Goal: Task Accomplishment & Management: Use online tool/utility

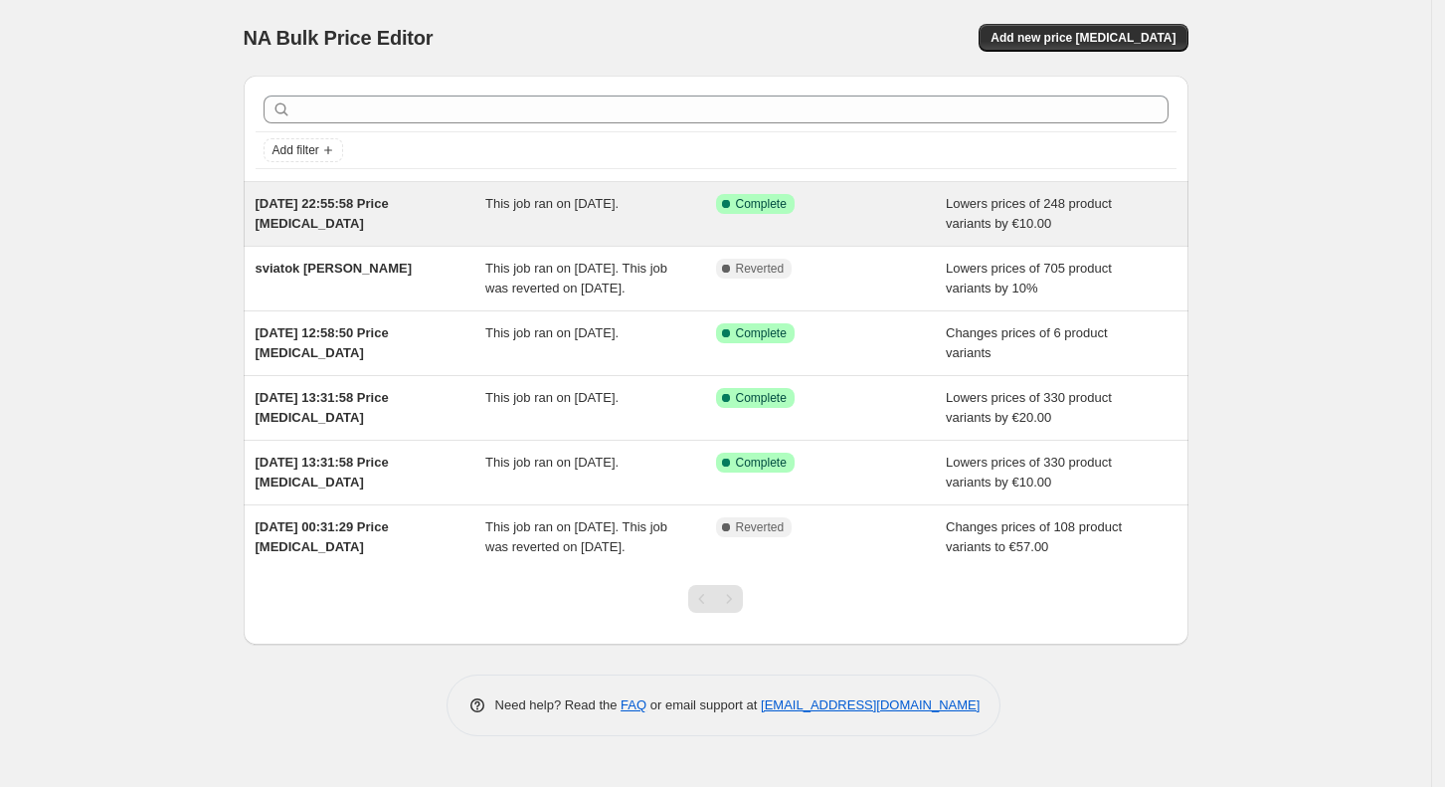
click at [692, 220] on div "This job ran on 21 September 2025." at bounding box center [600, 214] width 231 height 40
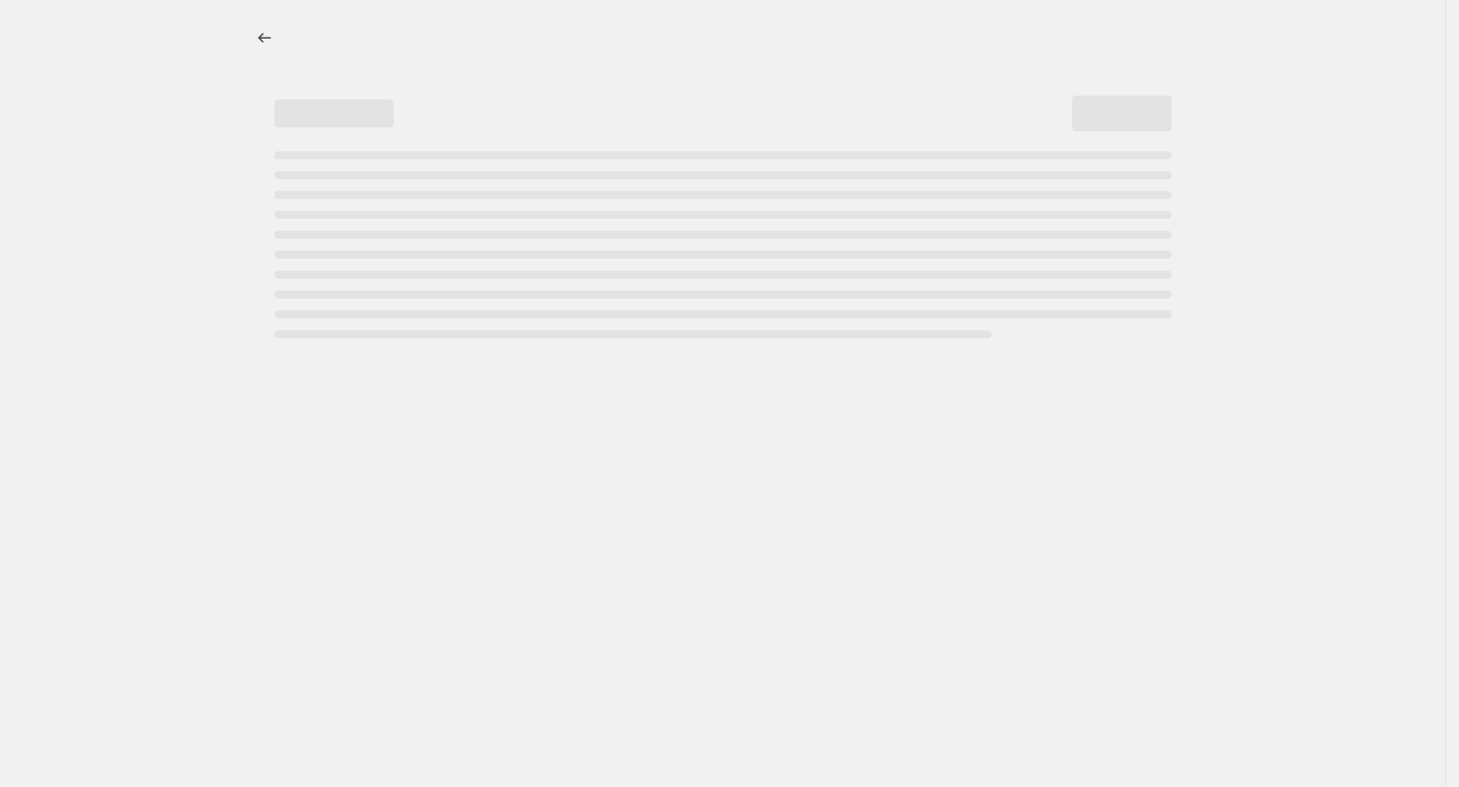
select select "by"
select select "no_change"
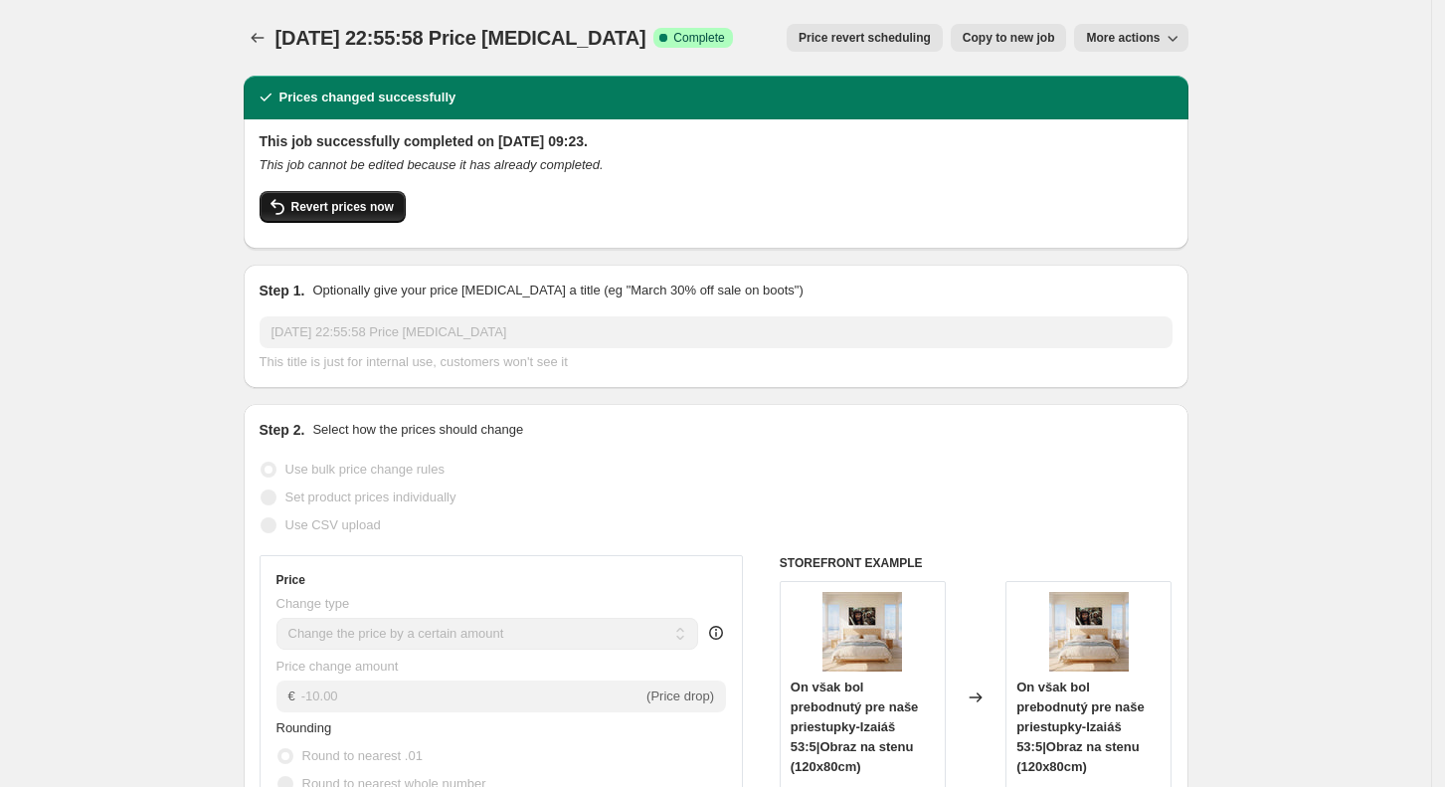
click at [376, 205] on span "Revert prices now" at bounding box center [342, 207] width 102 height 16
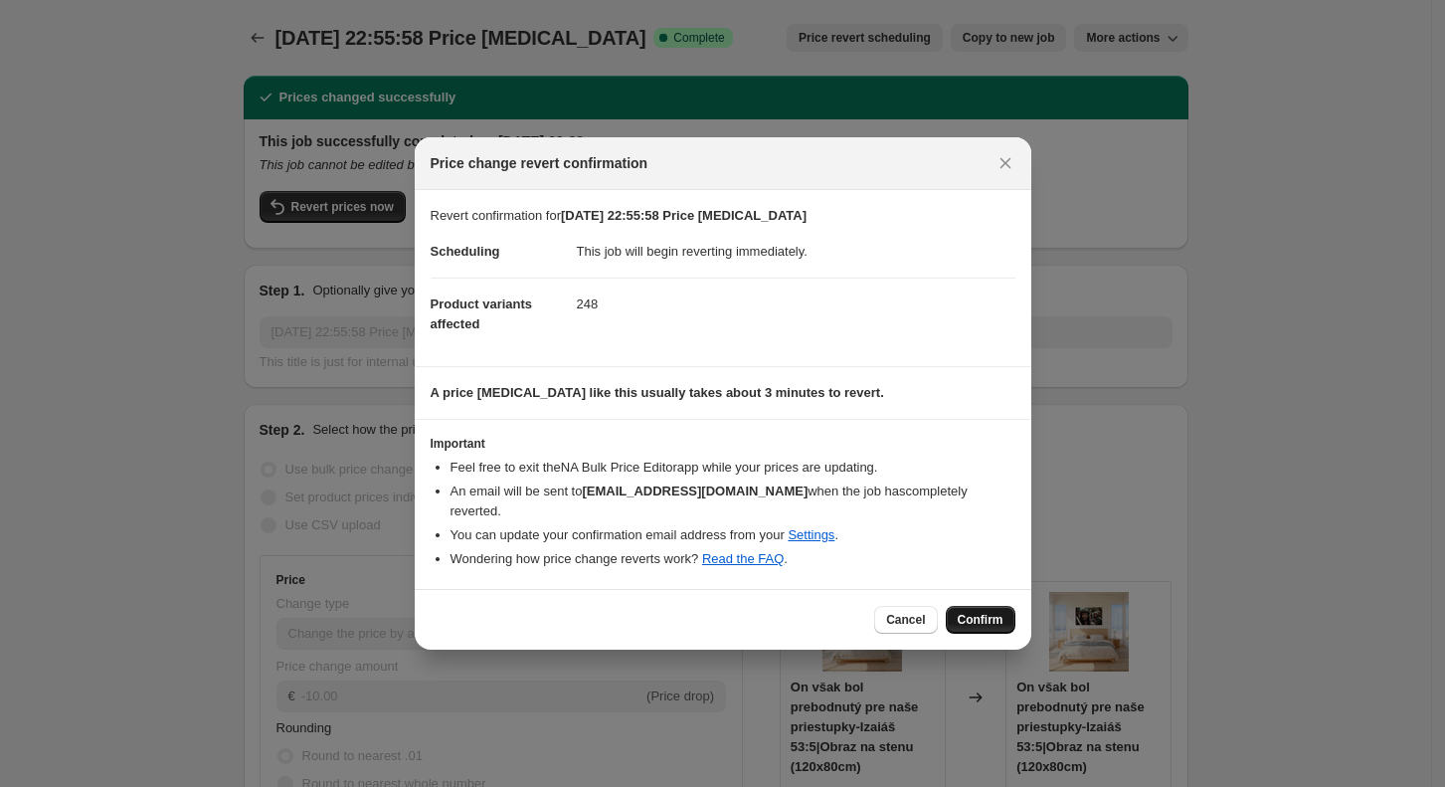
click at [982, 612] on span "Confirm" at bounding box center [981, 620] width 46 height 16
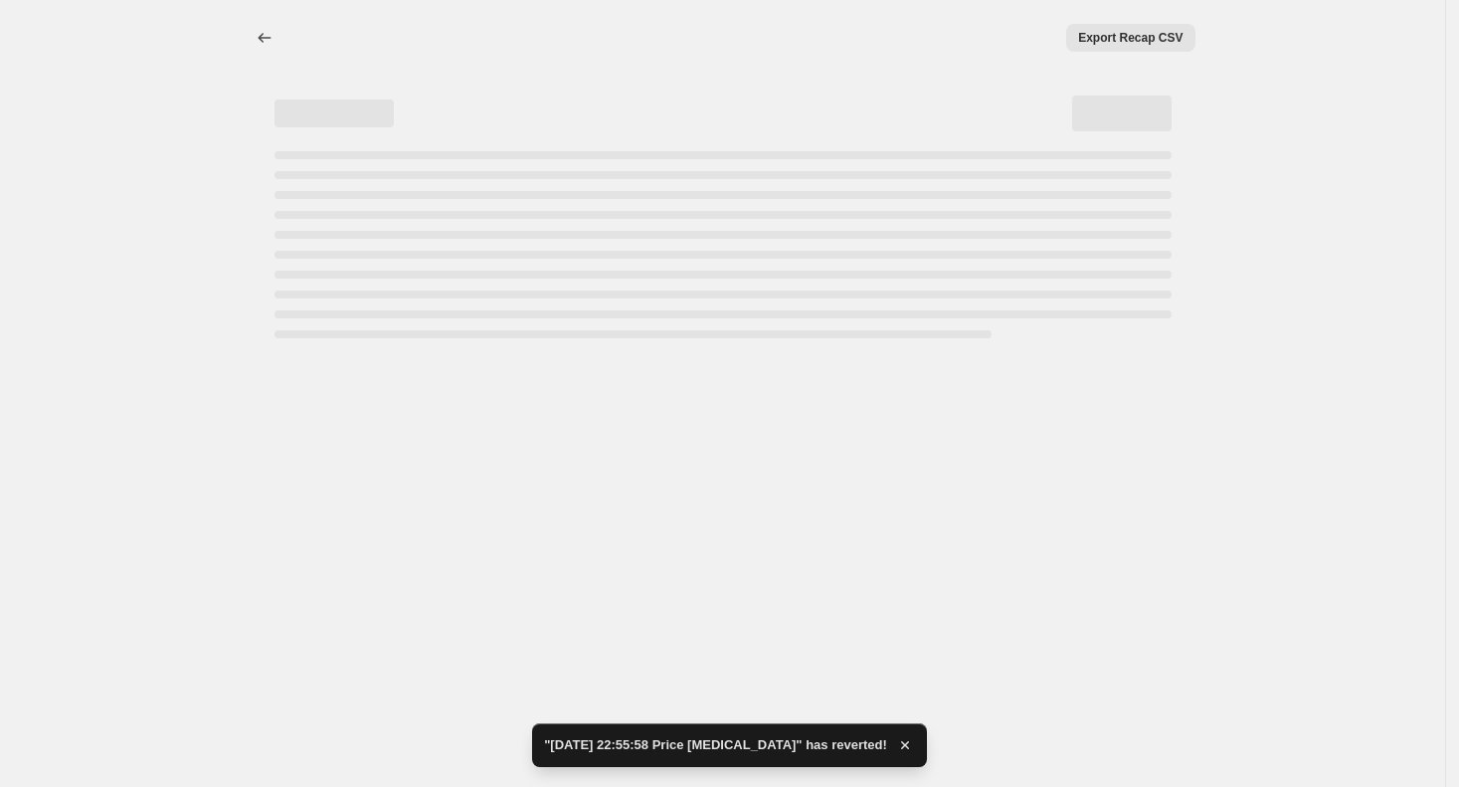
select select "by"
select select "no_change"
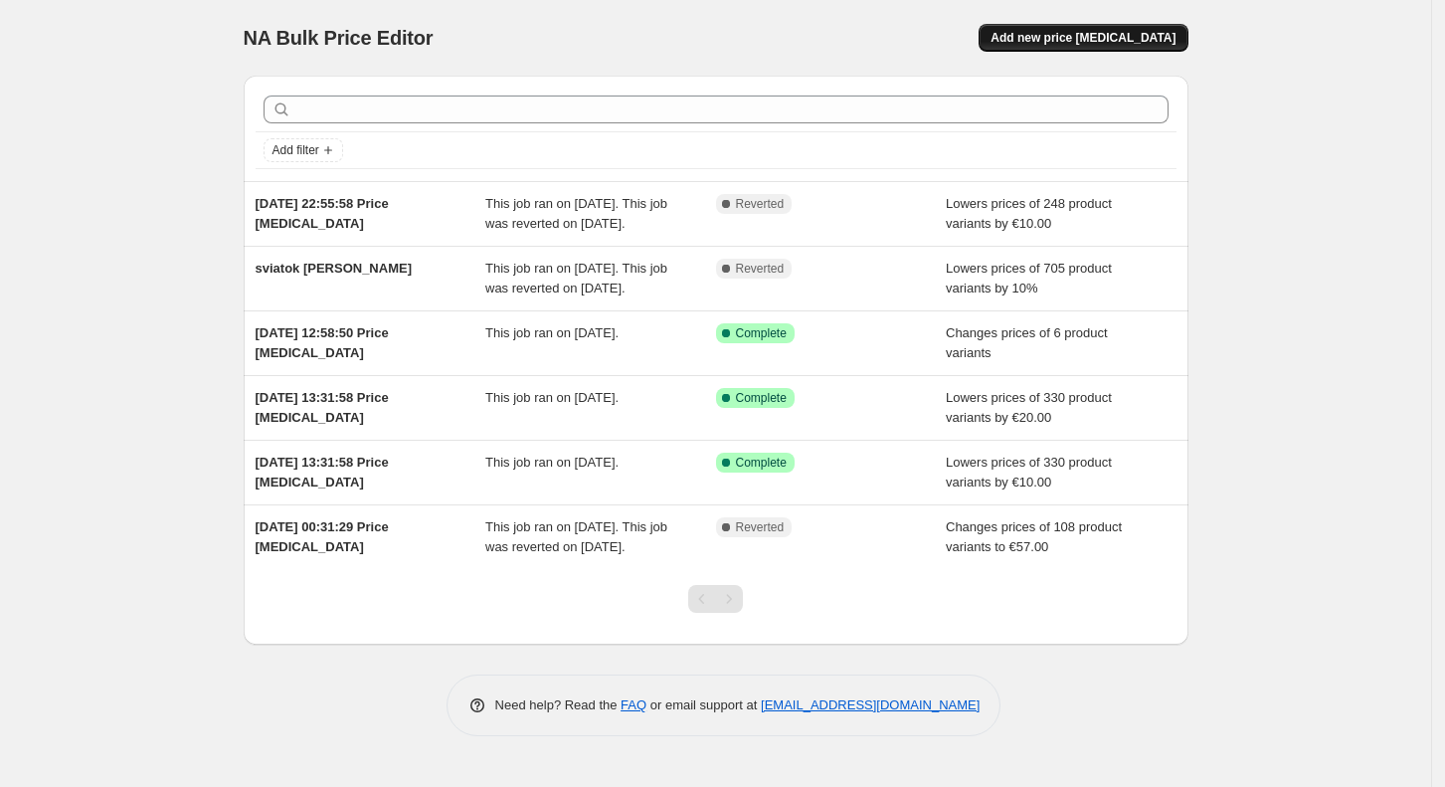
click at [1106, 35] on span "Add new price [MEDICAL_DATA]" at bounding box center [1083, 38] width 185 height 16
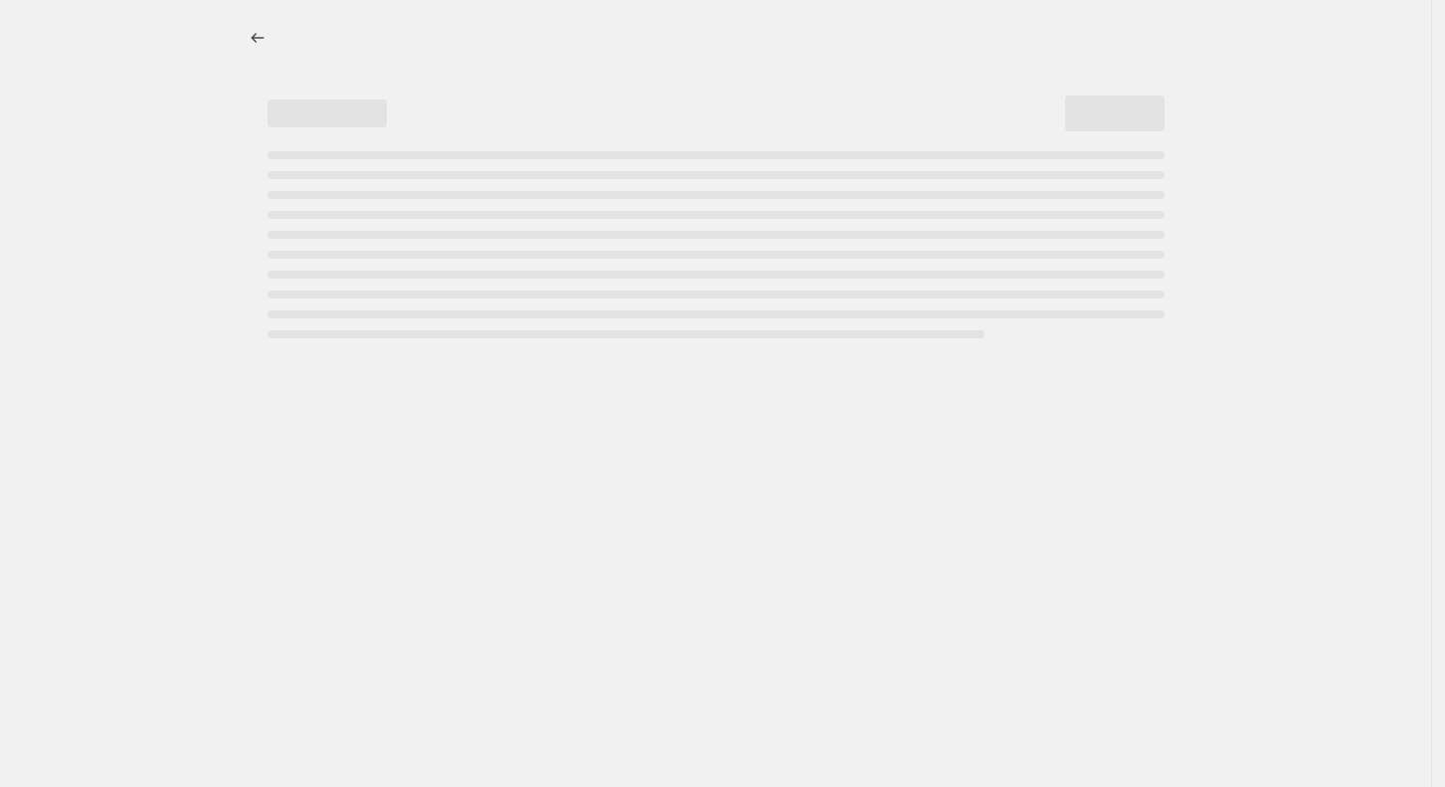
select select "percentage"
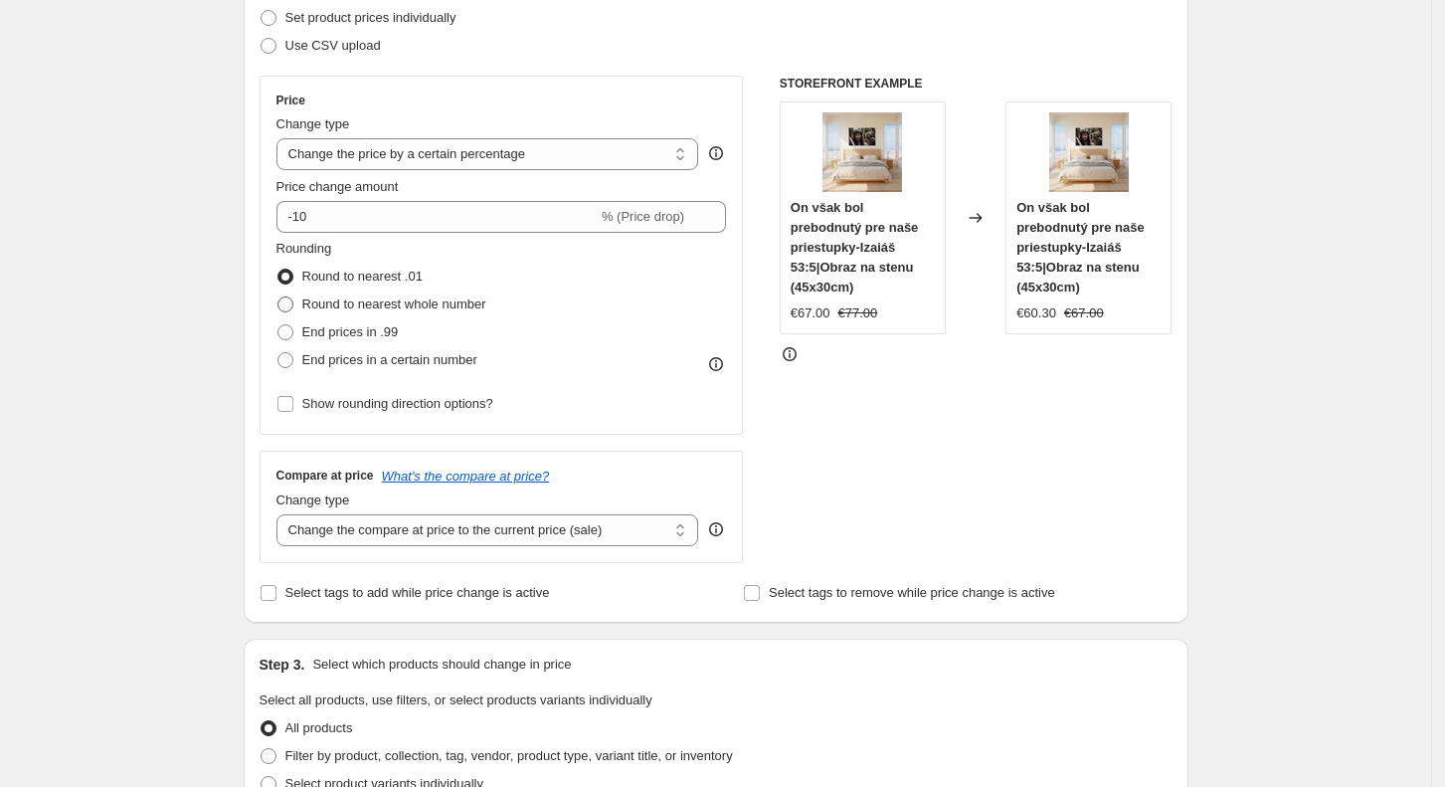
scroll to position [291, 0]
click at [446, 529] on select "Change the compare at price to the current price (sale) Change the compare at p…" at bounding box center [487, 529] width 423 height 32
click at [282, 513] on select "Change the compare at price to the current price (sale) Change the compare at p…" at bounding box center [487, 529] width 423 height 32
click at [530, 525] on select "Change the compare at price to the current price (sale) Change the compare at p…" at bounding box center [487, 529] width 423 height 32
select select "no_change"
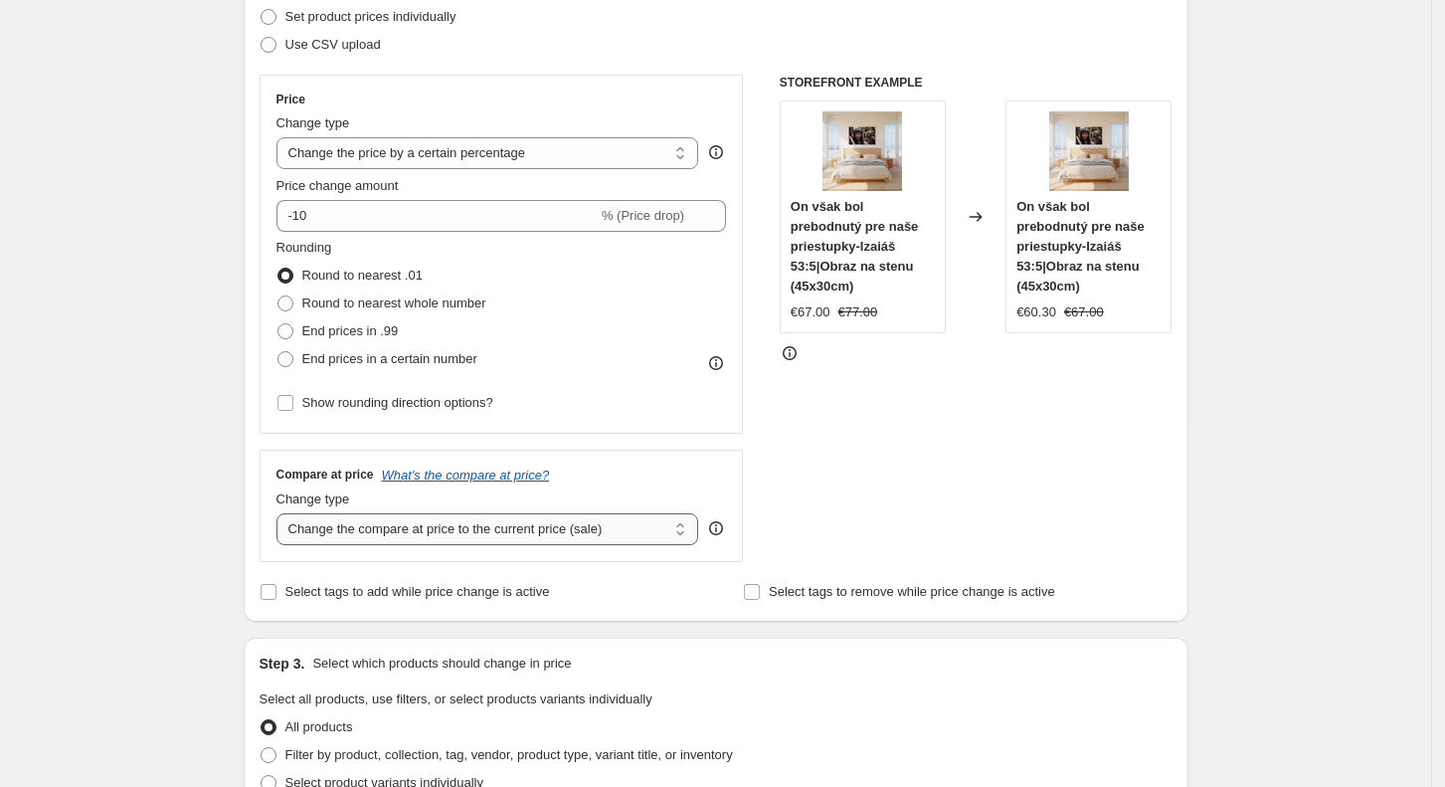
click at [282, 513] on select "Change the compare at price to the current price (sale) Change the compare at p…" at bounding box center [487, 529] width 423 height 32
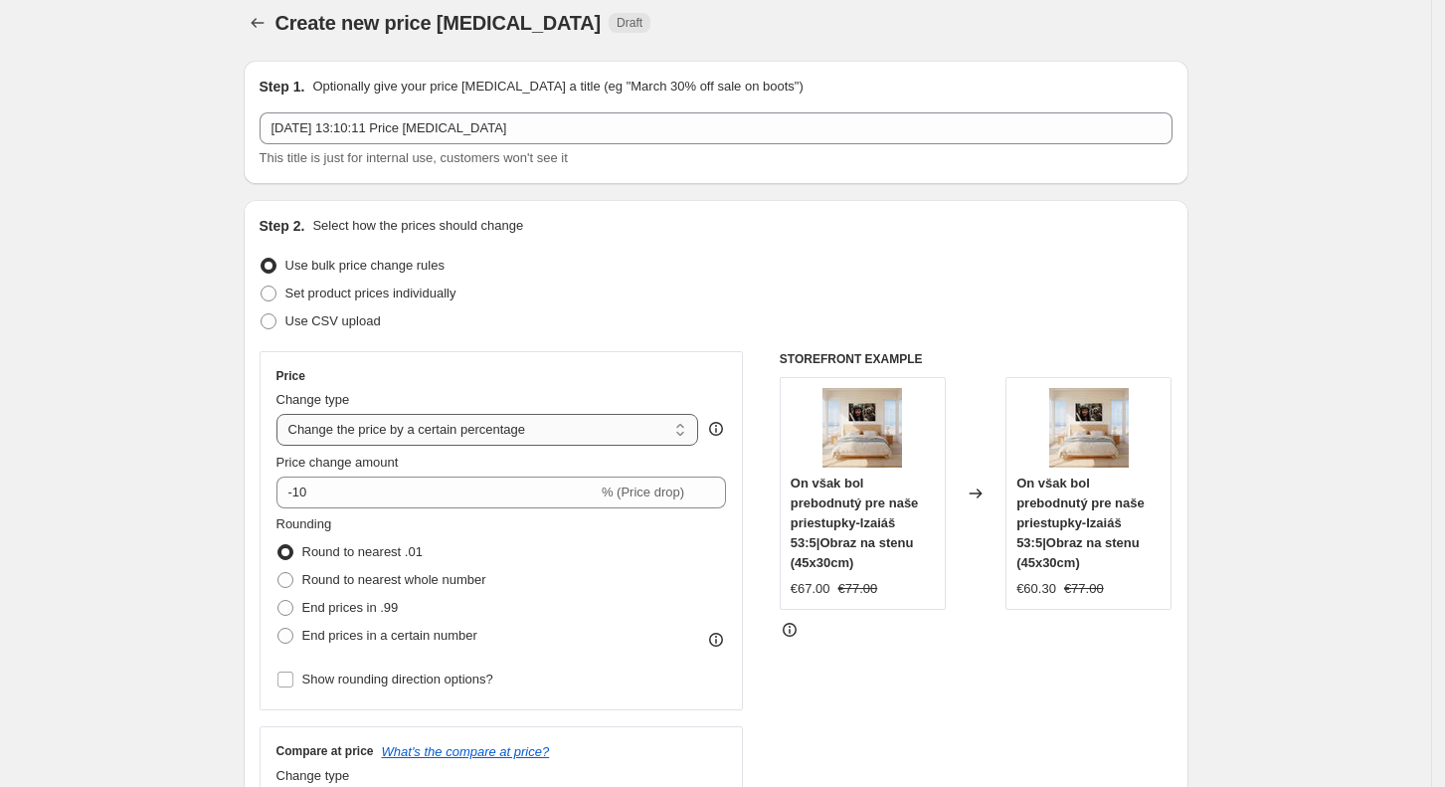
scroll to position [5, 0]
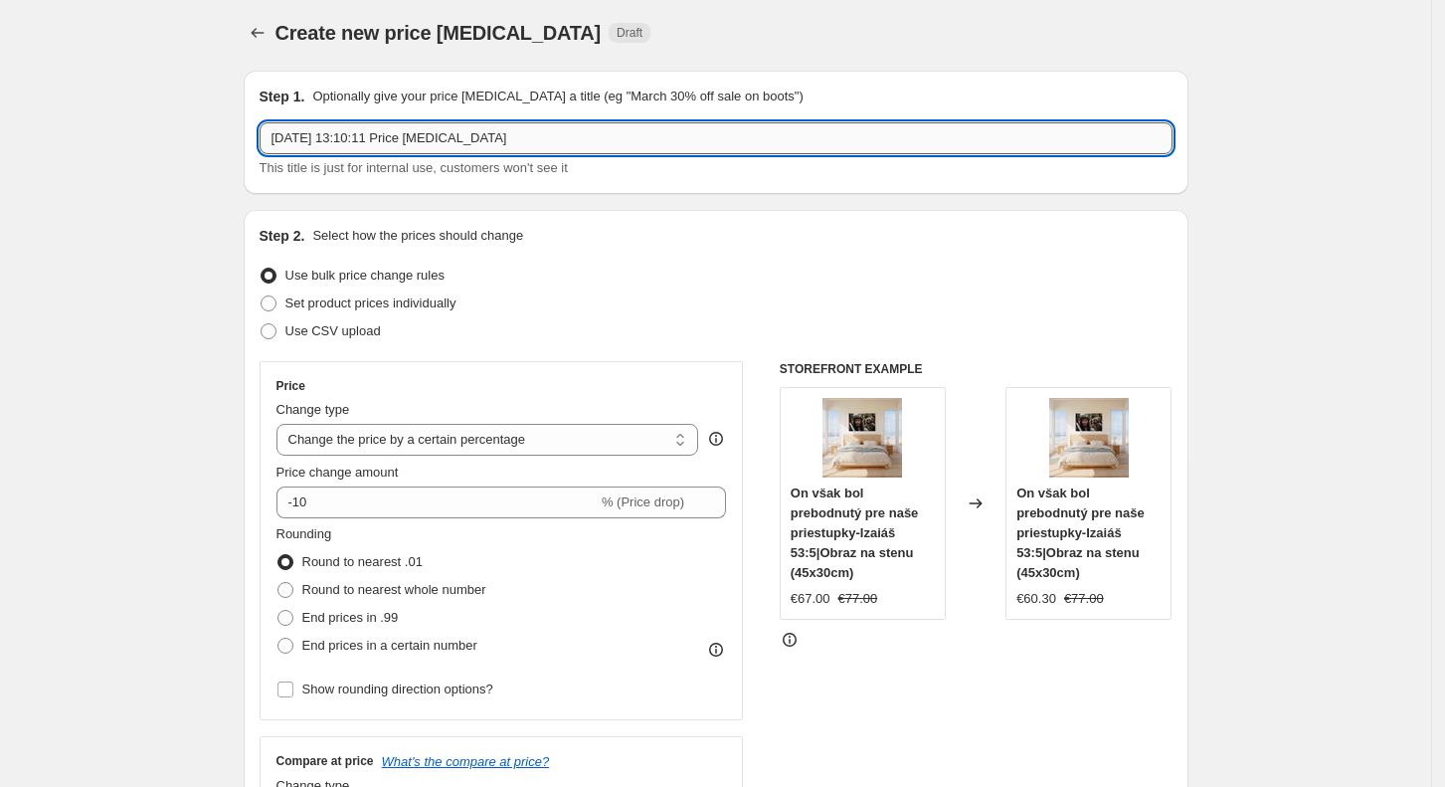
click at [505, 131] on input "[DATE] 13:10:11 Price [MEDICAL_DATA]" at bounding box center [716, 138] width 913 height 32
type input "weekend celebration"
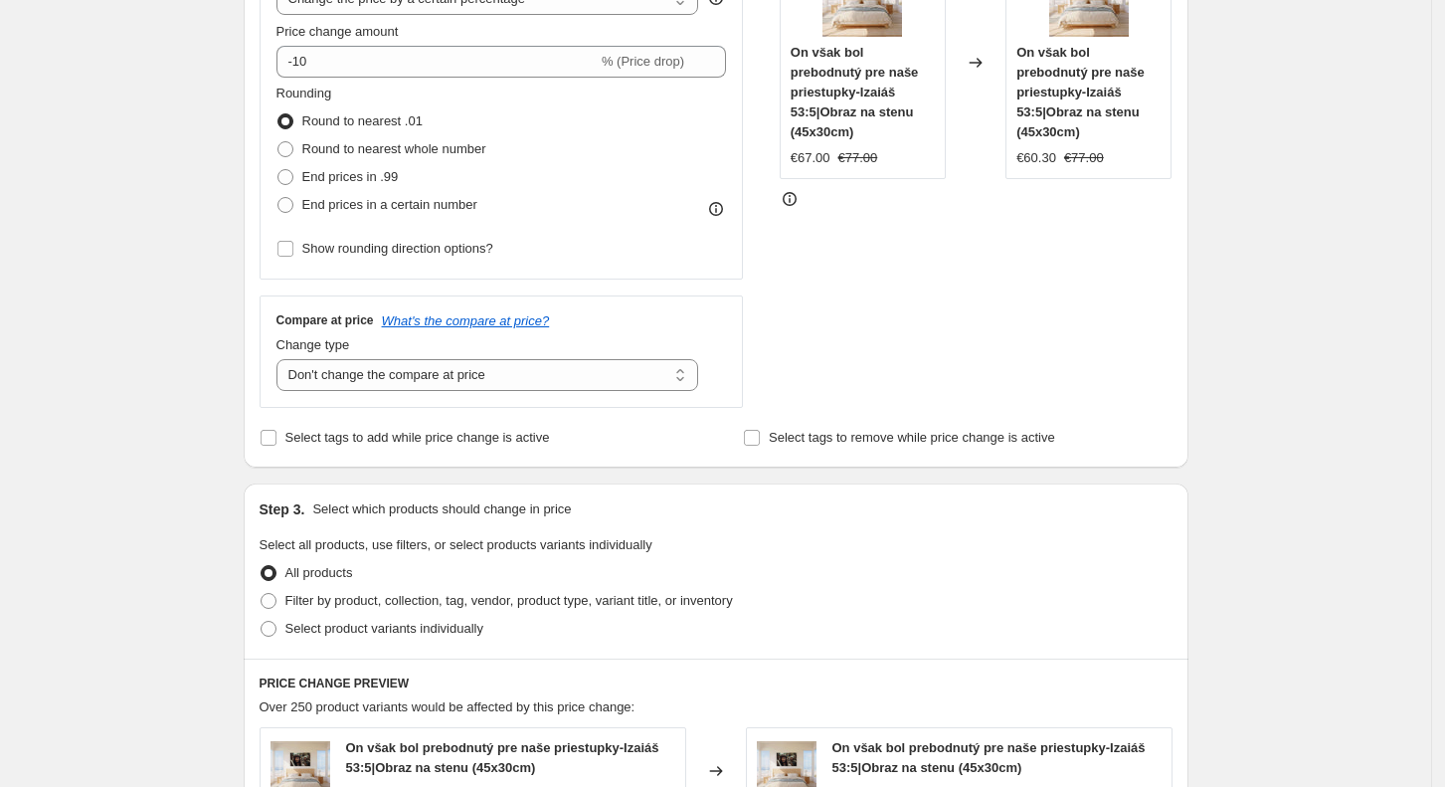
scroll to position [448, 0]
click at [509, 368] on select "Change the compare at price to the current price (sale) Change the compare at p…" at bounding box center [487, 373] width 423 height 32
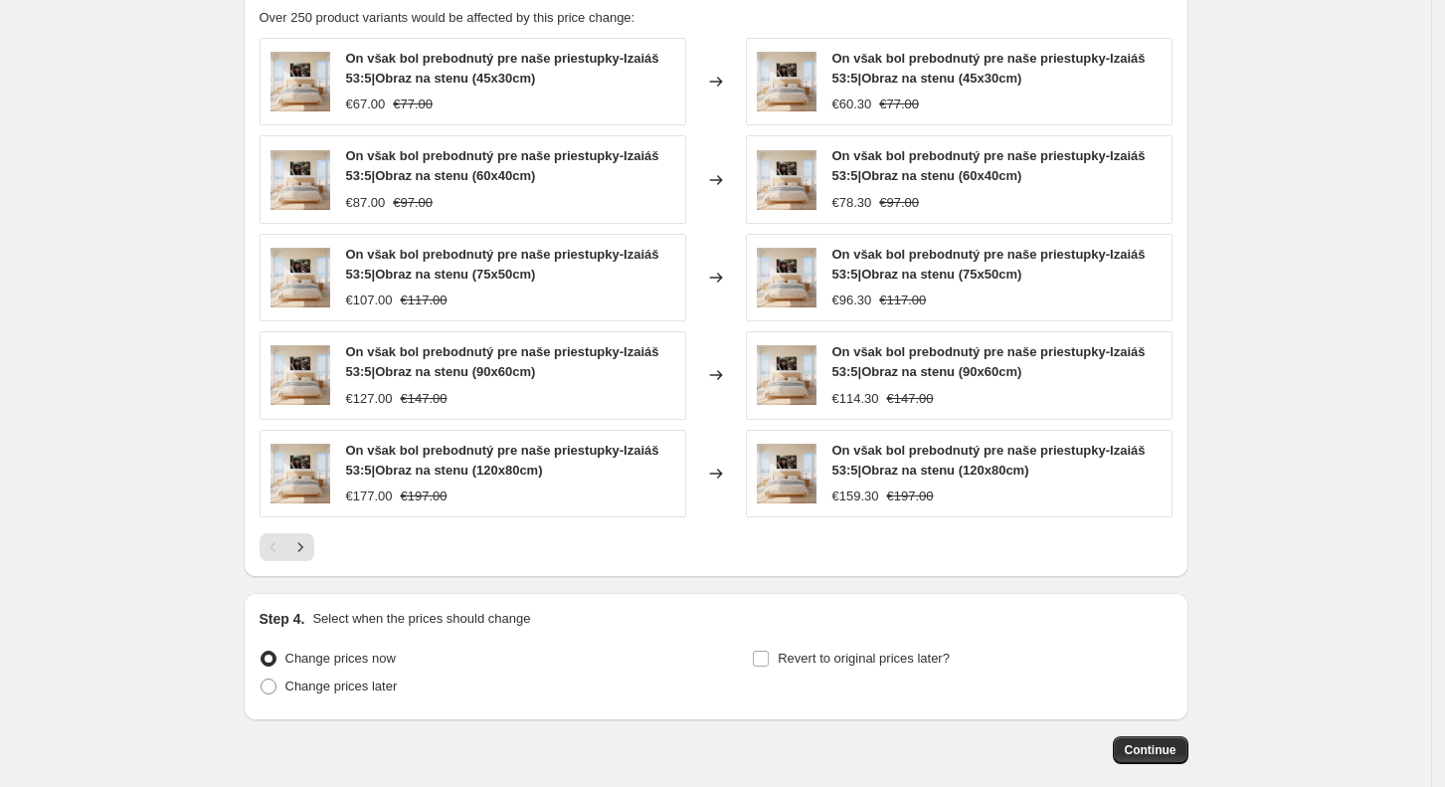
scroll to position [1231, 0]
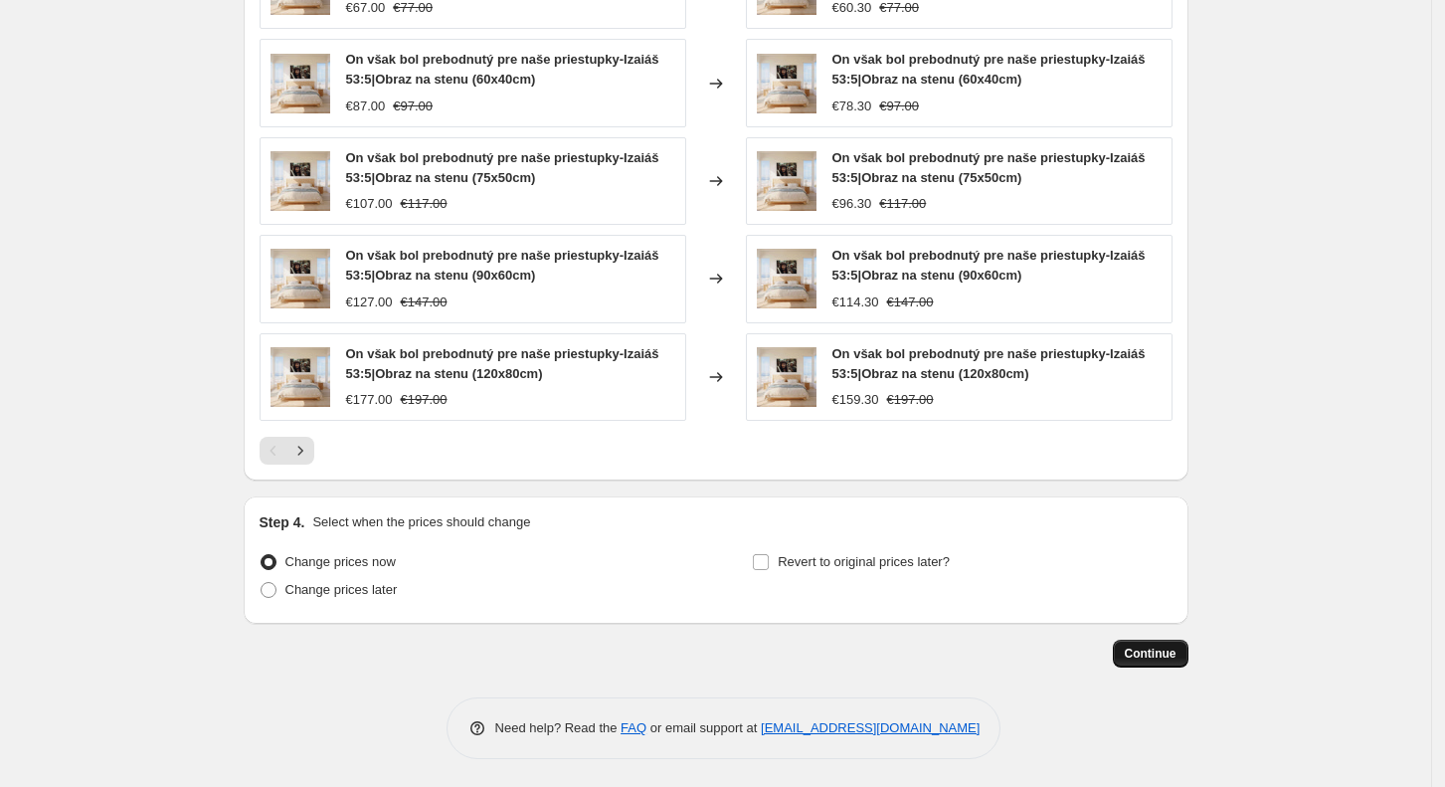
click at [1170, 655] on span "Continue" at bounding box center [1151, 653] width 52 height 16
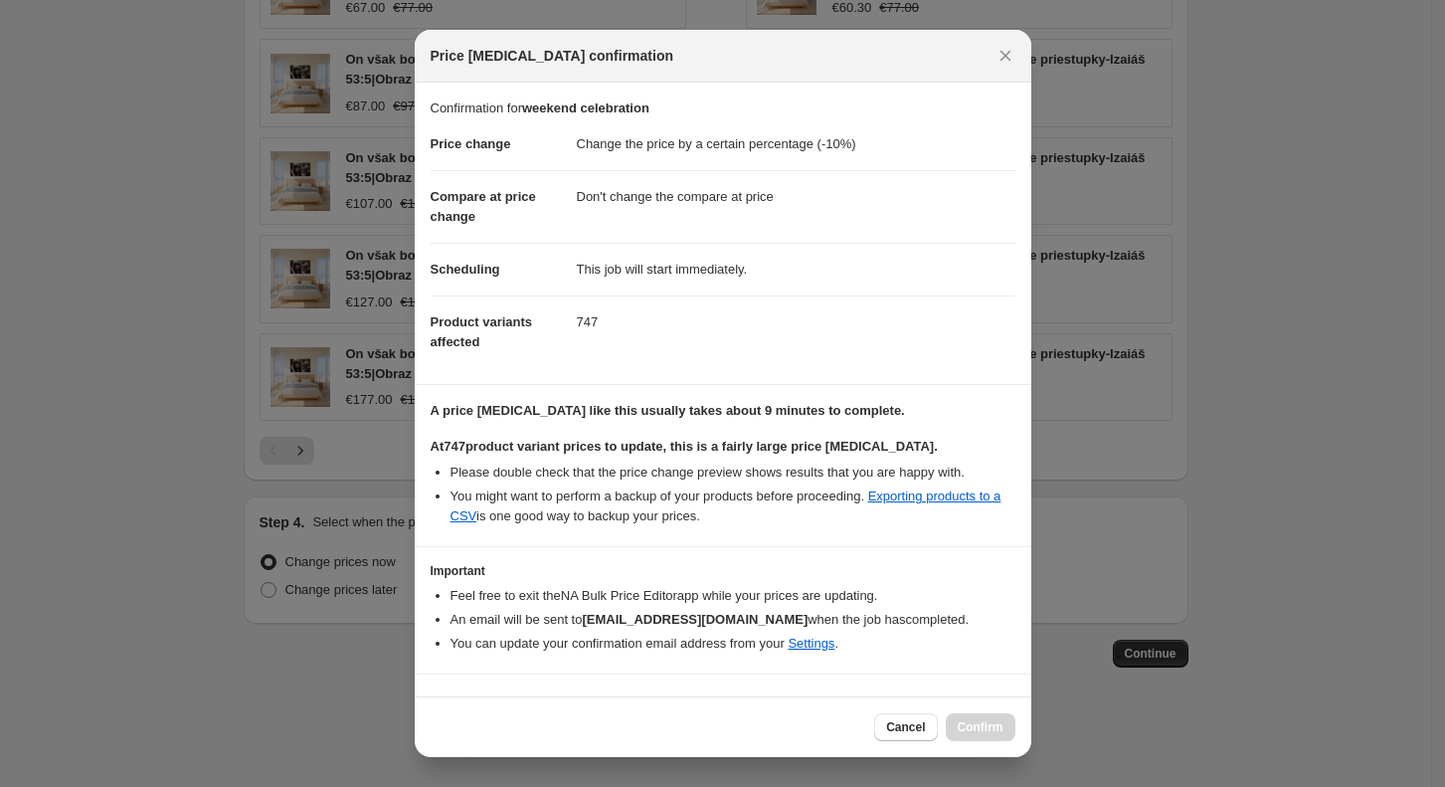
click at [980, 727] on div "Cancel Confirm" at bounding box center [944, 727] width 140 height 28
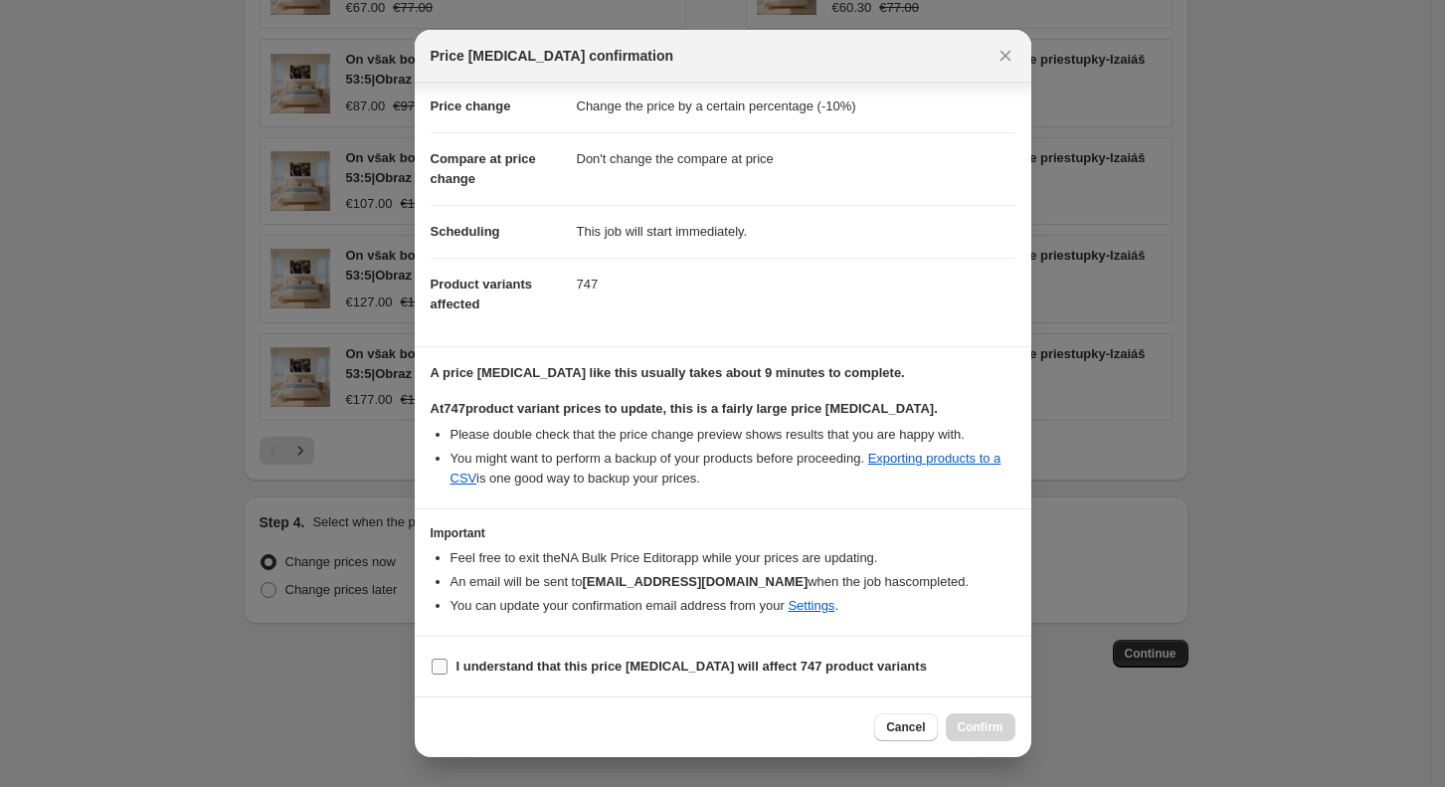
click at [611, 659] on b "I understand that this price [MEDICAL_DATA] will affect 747 product variants" at bounding box center [692, 665] width 470 height 15
click at [448, 659] on input "I understand that this price [MEDICAL_DATA] will affect 747 product variants" at bounding box center [440, 666] width 16 height 16
checkbox input "true"
click at [987, 719] on button "Confirm" at bounding box center [981, 727] width 70 height 28
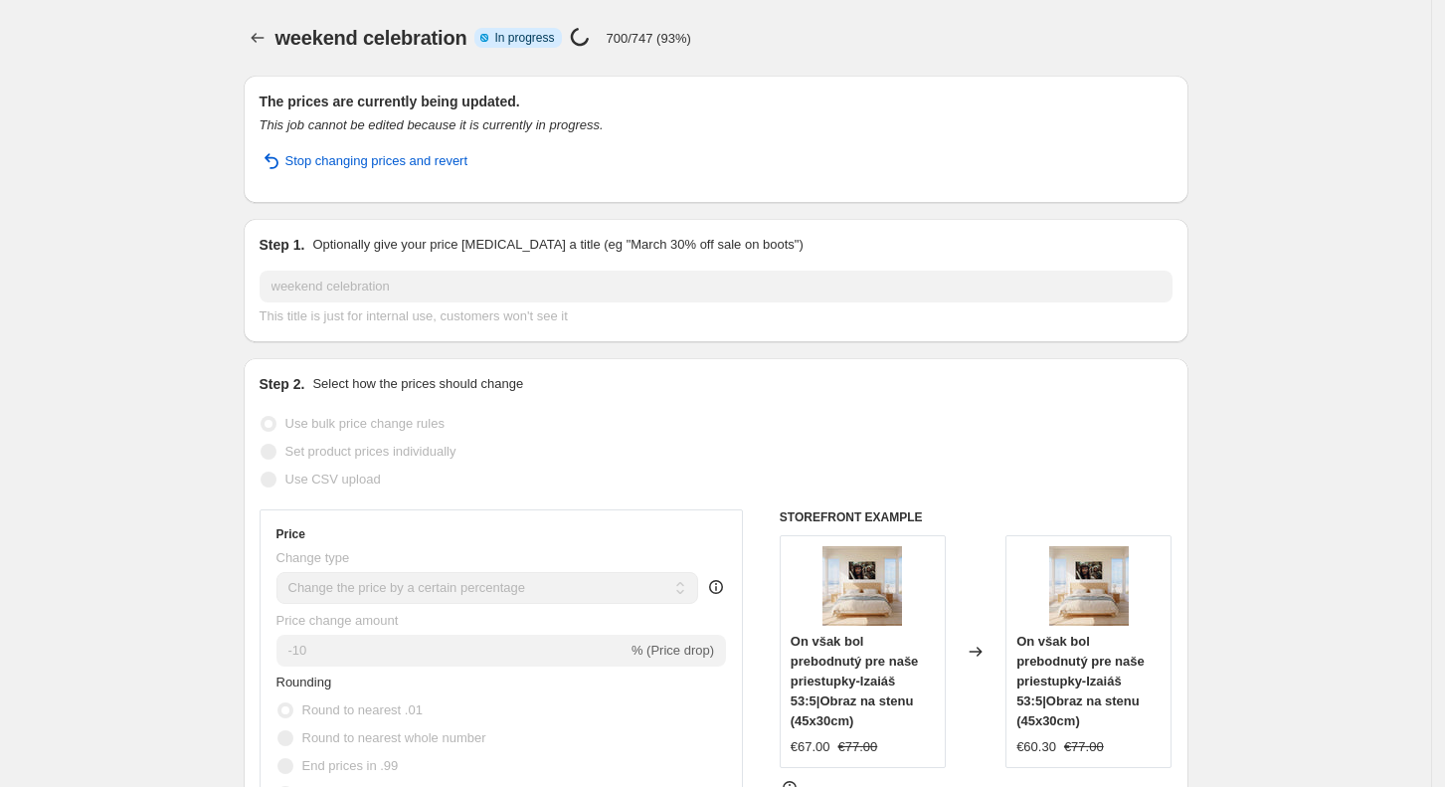
select select "percentage"
select select "no_change"
